Goal: Check status: Check status

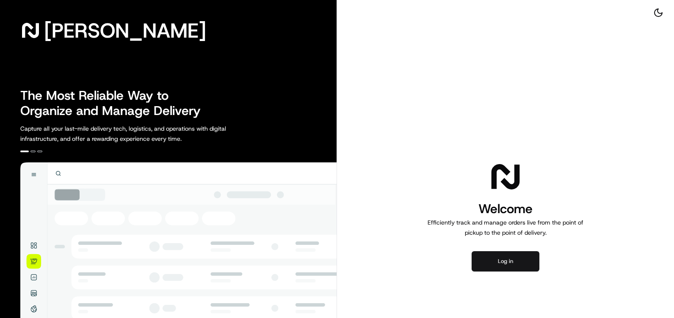
click at [487, 259] on button "Log in" at bounding box center [506, 262] width 68 height 20
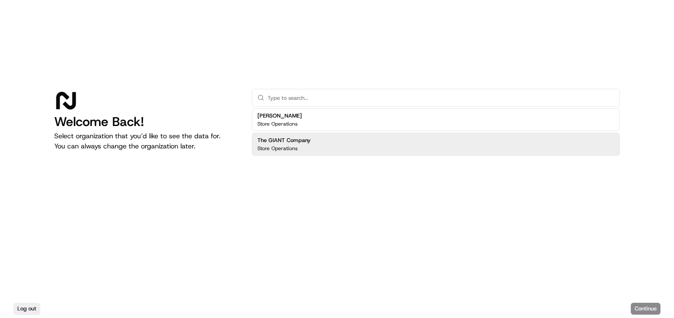
click at [305, 144] on h2 "The GIANT Company" at bounding box center [283, 141] width 53 height 8
click at [643, 307] on button "Continue" at bounding box center [646, 309] width 30 height 12
